Goal: Information Seeking & Learning: Learn about a topic

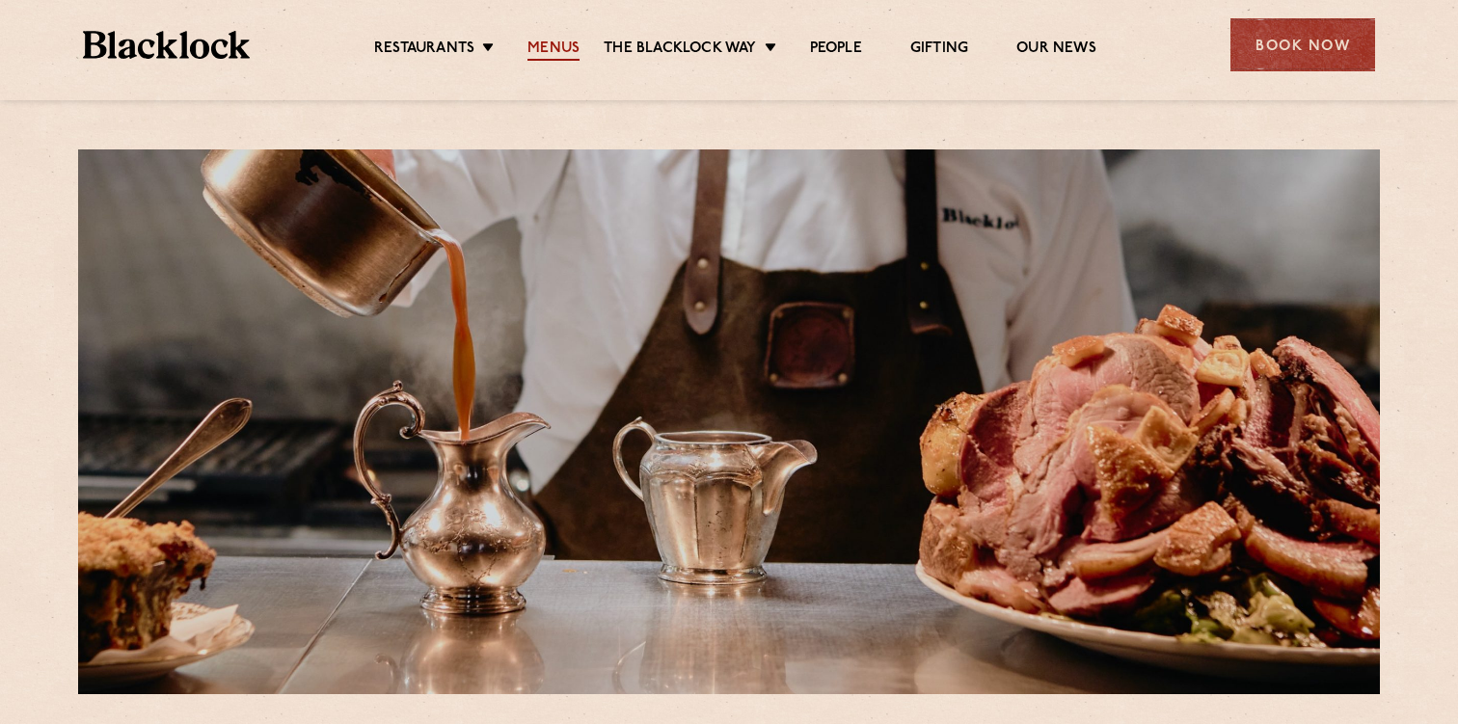
click at [559, 43] on link "Menus" at bounding box center [554, 50] width 52 height 21
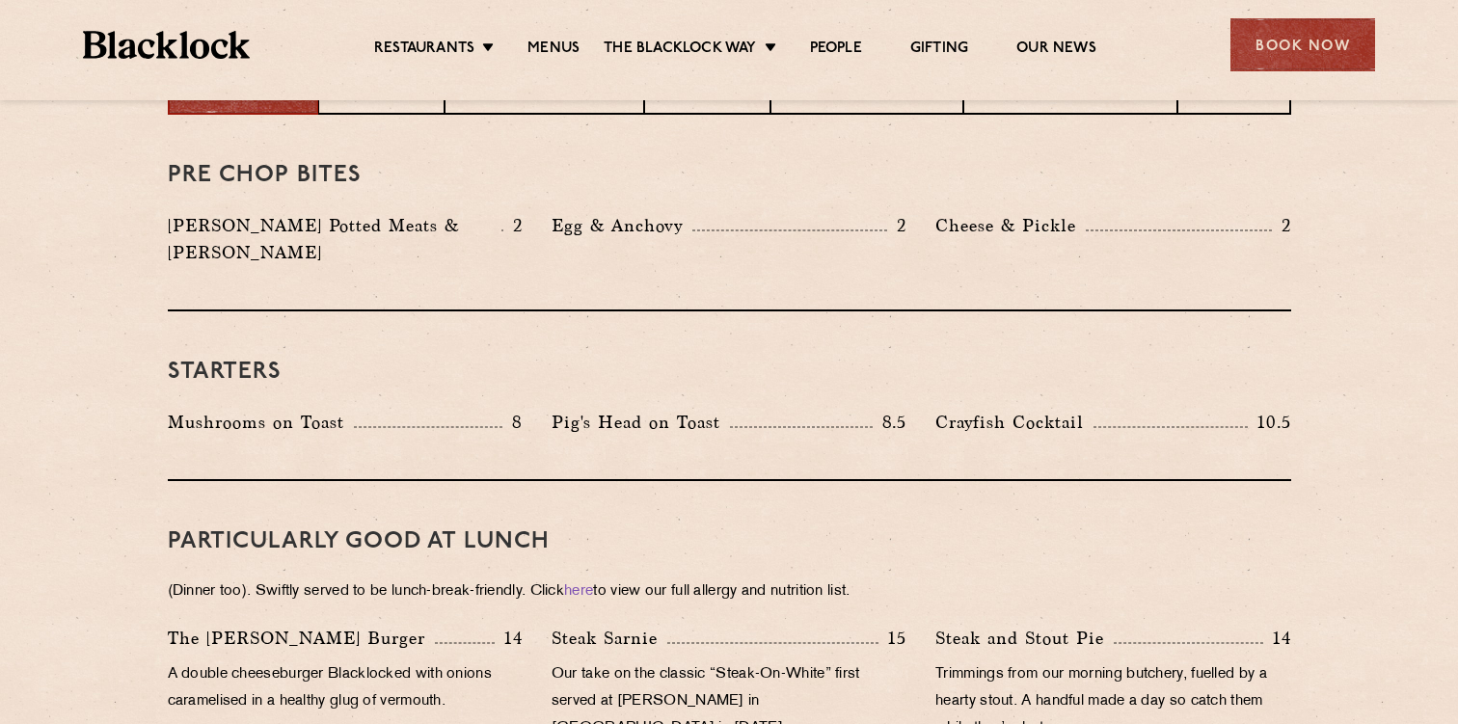
scroll to position [852, 0]
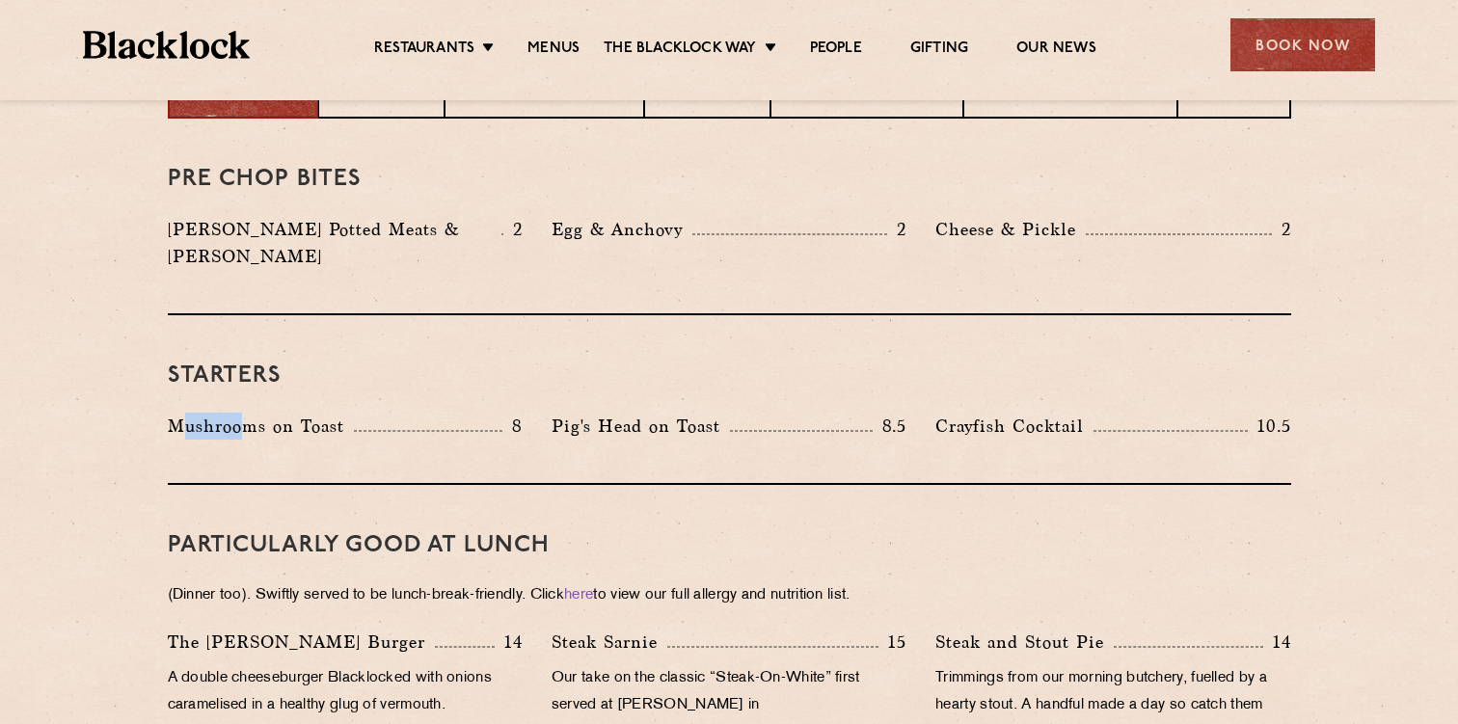
drag, startPoint x: 183, startPoint y: 390, endPoint x: 240, endPoint y: 389, distance: 56.9
click at [240, 413] on p "Mushrooms on Toast" at bounding box center [261, 426] width 186 height 27
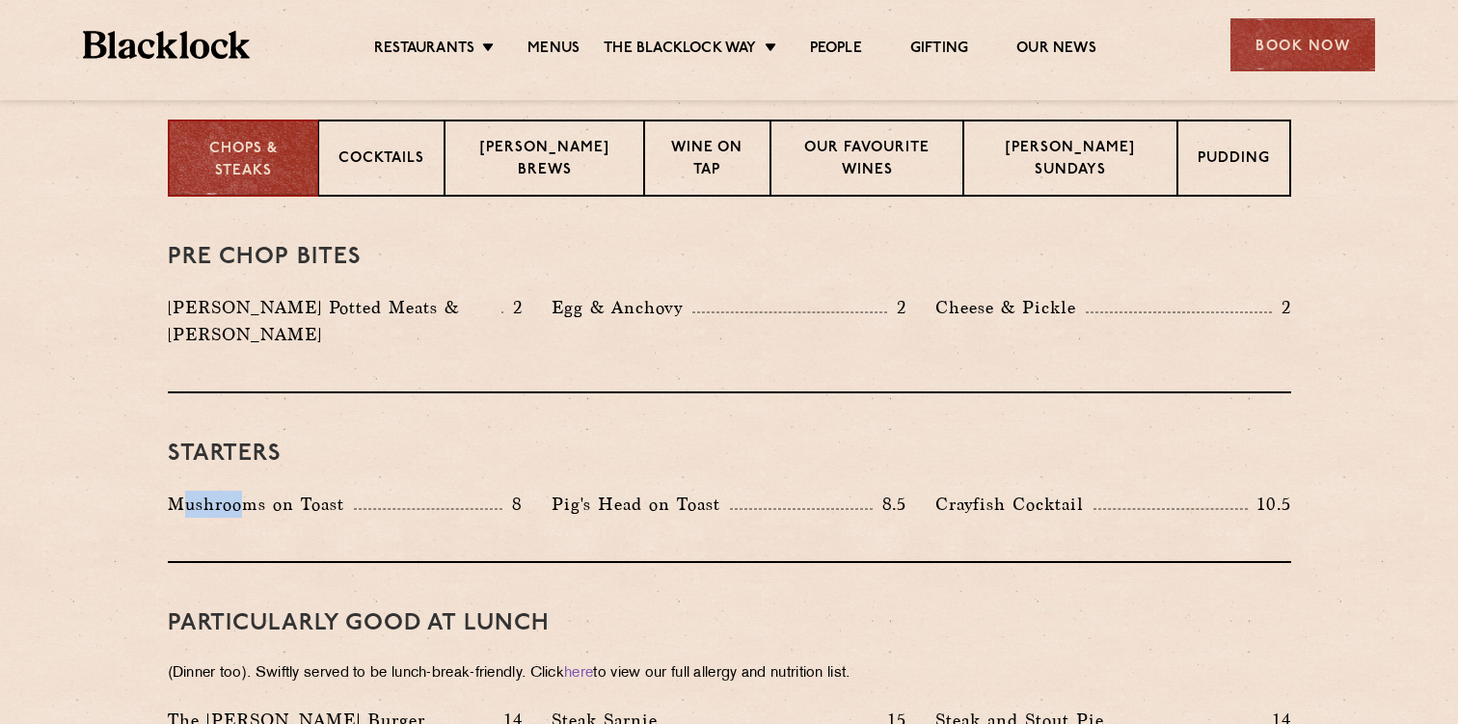
scroll to position [758, 0]
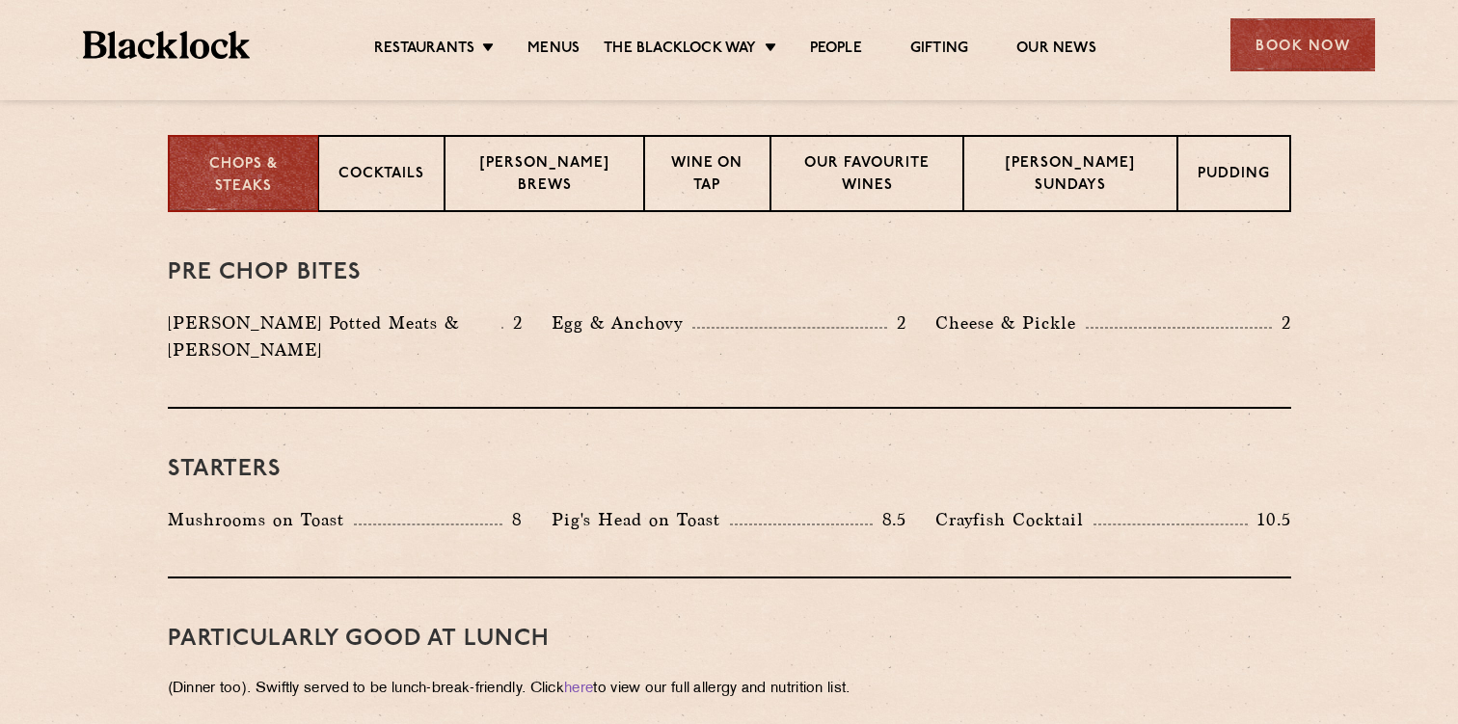
click at [453, 409] on div "Starters Mushrooms on Toast 8 Pig's Head on Toast 8.5 Crayfish Cocktail 10.5" at bounding box center [730, 494] width 1124 height 170
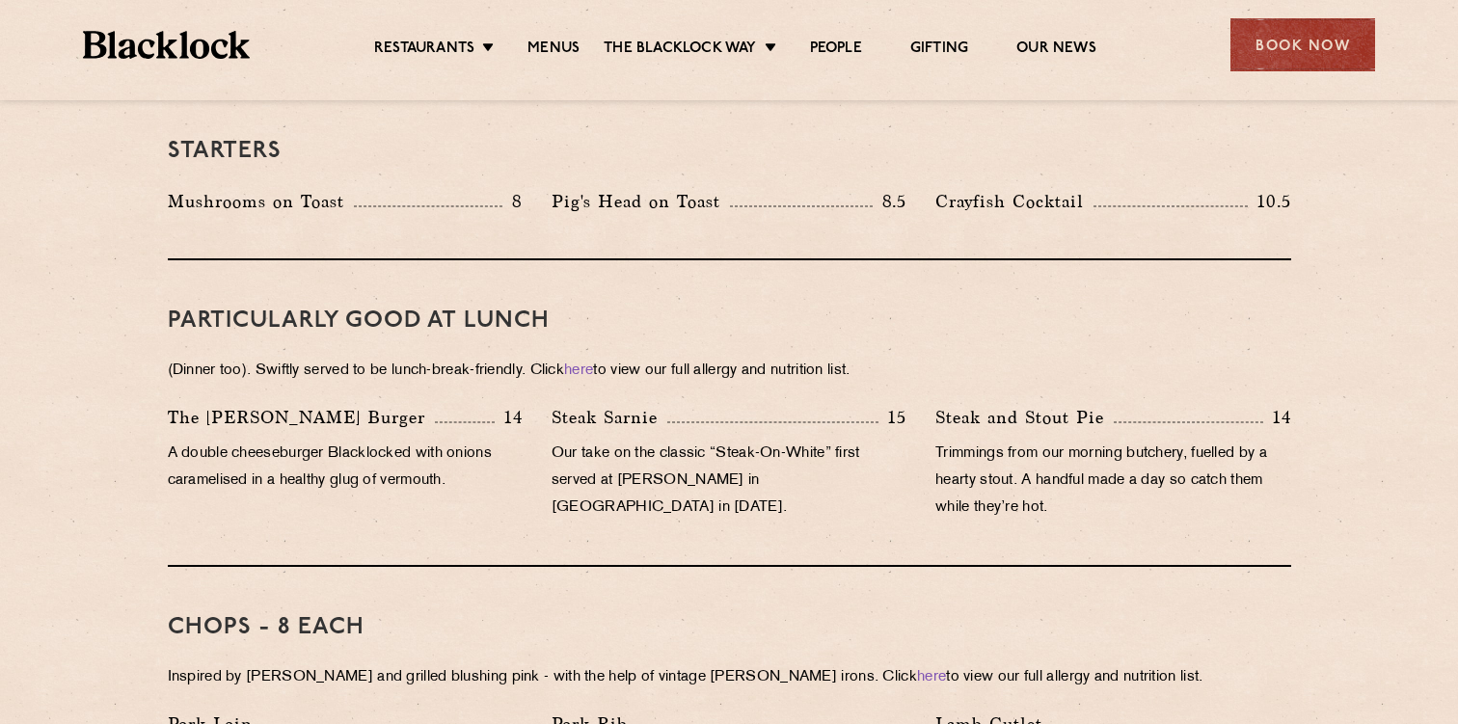
scroll to position [1146, 0]
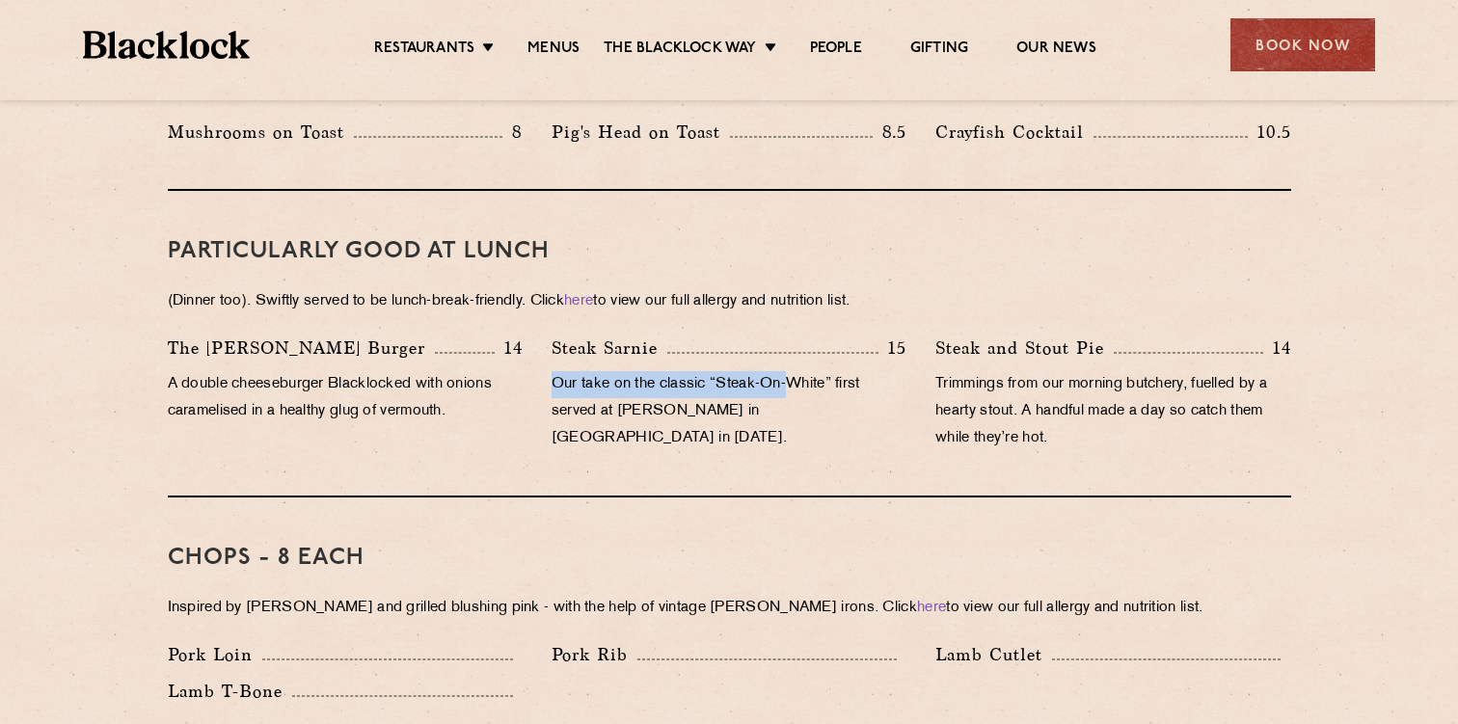
drag, startPoint x: 546, startPoint y: 351, endPoint x: 796, endPoint y: 357, distance: 249.9
click at [796, 357] on div "Steak Sarnie 15 Our take on the classic “Steak-On-White” first served at Louis’…" at bounding box center [729, 398] width 384 height 127
click at [766, 397] on p "Our take on the classic “Steak-On-White” first served at [PERSON_NAME] in [GEOG…" at bounding box center [729, 411] width 355 height 81
drag, startPoint x: 725, startPoint y: 382, endPoint x: 814, endPoint y: 381, distance: 88.7
click at [814, 381] on p "Our take on the classic “Steak-On-White” first served at [PERSON_NAME] in [GEOG…" at bounding box center [729, 411] width 355 height 81
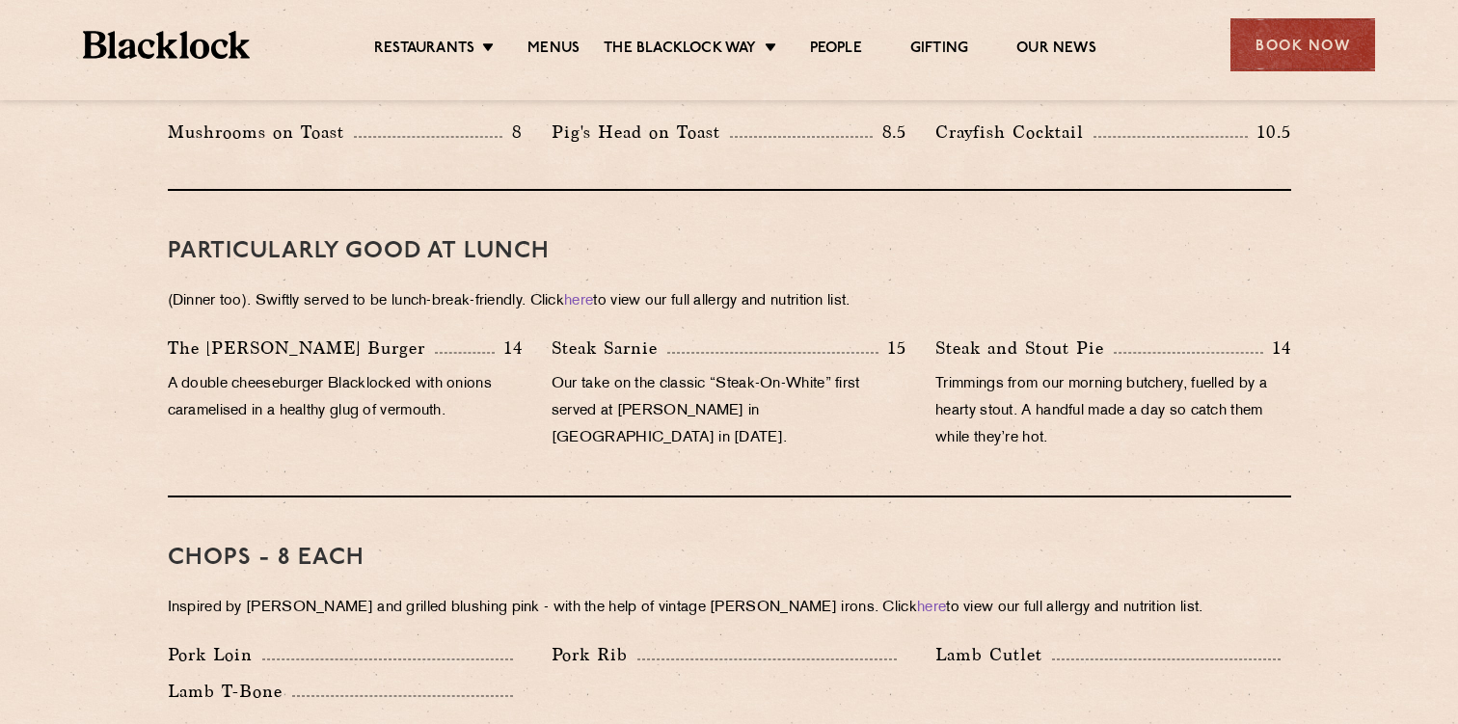
click at [666, 342] on div "Steak Sarnie 15 Our take on the classic “Steak-On-White” first served at Louis’…" at bounding box center [729, 398] width 384 height 127
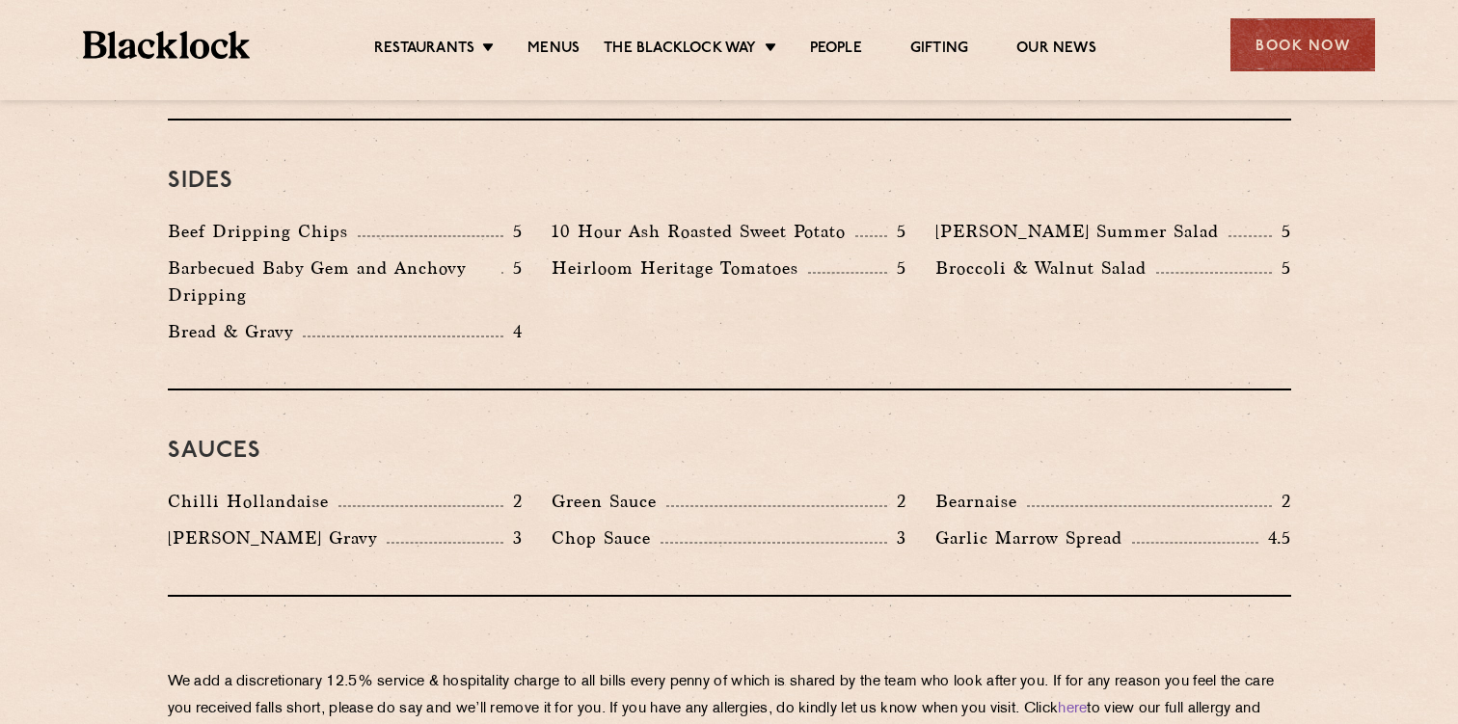
scroll to position [2945, 0]
